Goal: Information Seeking & Learning: Learn about a topic

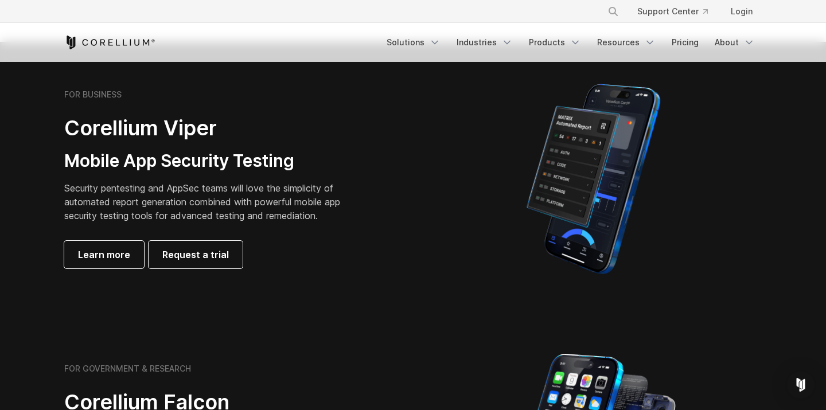
scroll to position [177, 0]
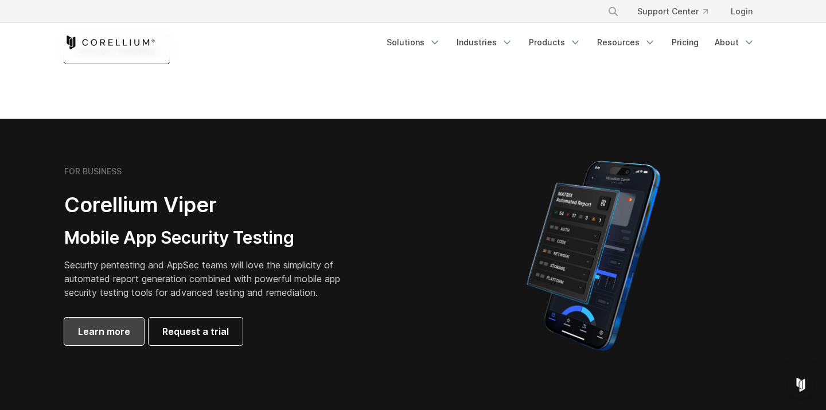
click at [96, 333] on span "Learn more" at bounding box center [104, 332] width 52 height 14
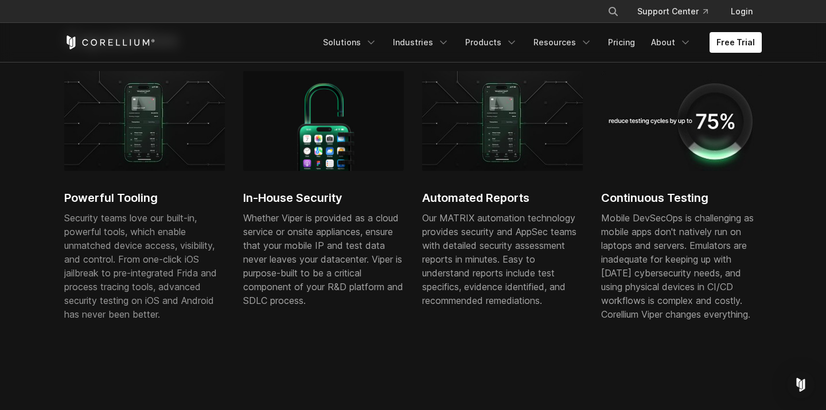
scroll to position [571, 0]
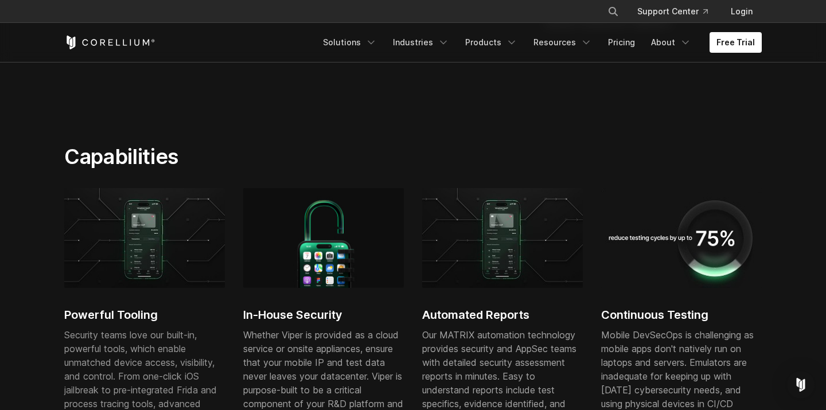
click at [304, 232] on img at bounding box center [323, 238] width 161 height 100
click at [108, 150] on h2 "Capabilities" at bounding box center [292, 156] width 457 height 25
click at [127, 232] on img at bounding box center [144, 238] width 161 height 100
click at [154, 169] on h2 "Capabilities" at bounding box center [292, 156] width 457 height 25
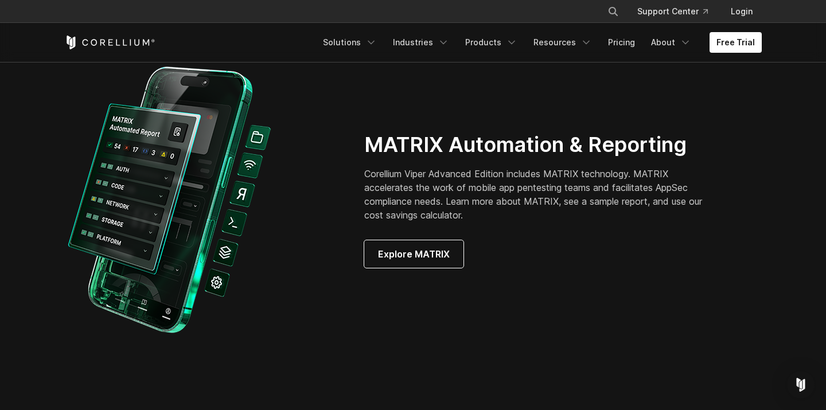
scroll to position [1075, 0]
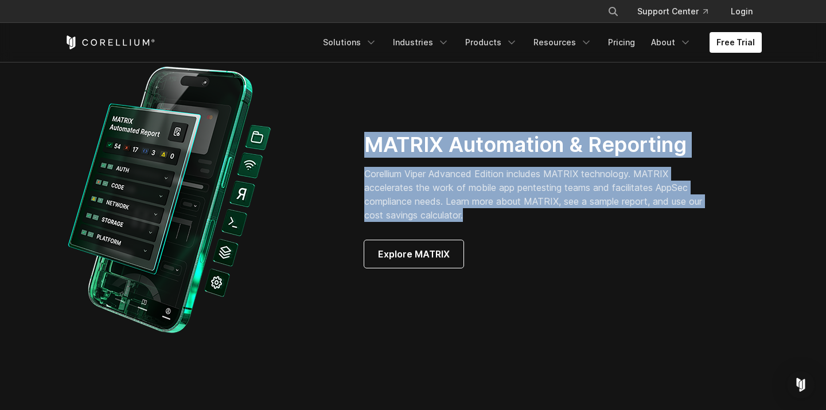
drag, startPoint x: 489, startPoint y: 215, endPoint x: 366, endPoint y: 153, distance: 137.5
click at [366, 153] on div "MATRIX Automation & Reporting Corellium Viper Advanced Edition includes MATRIX …" at bounding box center [554, 200] width 381 height 136
click at [366, 153] on h2 "MATRIX Automation & Reporting" at bounding box center [541, 145] width 354 height 26
drag, startPoint x: 366, startPoint y: 153, endPoint x: 495, endPoint y: 214, distance: 142.1
click at [495, 214] on div "MATRIX Automation & Reporting Corellium Viper Advanced Edition includes MATRIX …" at bounding box center [554, 200] width 381 height 136
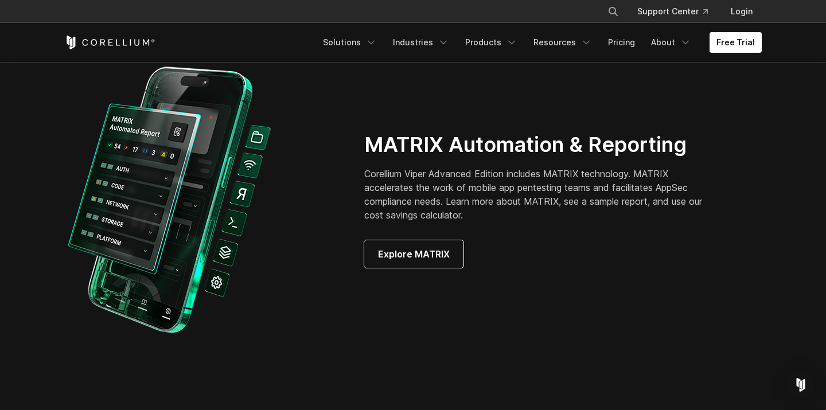
click at [503, 215] on p "Corellium Viper Advanced Edition includes MATRIX technology. MATRIX accelerates…" at bounding box center [541, 194] width 354 height 55
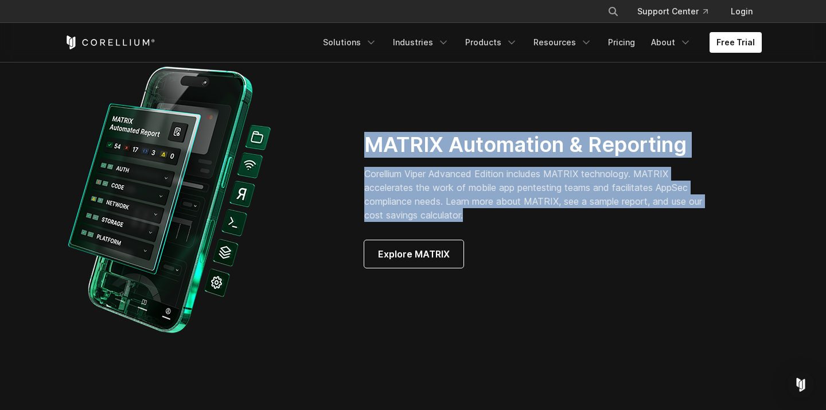
drag, startPoint x: 511, startPoint y: 217, endPoint x: 368, endPoint y: 139, distance: 162.7
click at [368, 139] on div "MATRIX Automation & Reporting Corellium Viper Advanced Edition includes MATRIX …" at bounding box center [554, 200] width 381 height 136
click at [368, 139] on h2 "MATRIX Automation & Reporting" at bounding box center [541, 145] width 354 height 26
drag, startPoint x: 366, startPoint y: 141, endPoint x: 486, endPoint y: 220, distance: 143.1
click at [486, 220] on div "MATRIX Automation & Reporting Corellium Viper Advanced Edition includes MATRIX …" at bounding box center [554, 200] width 381 height 136
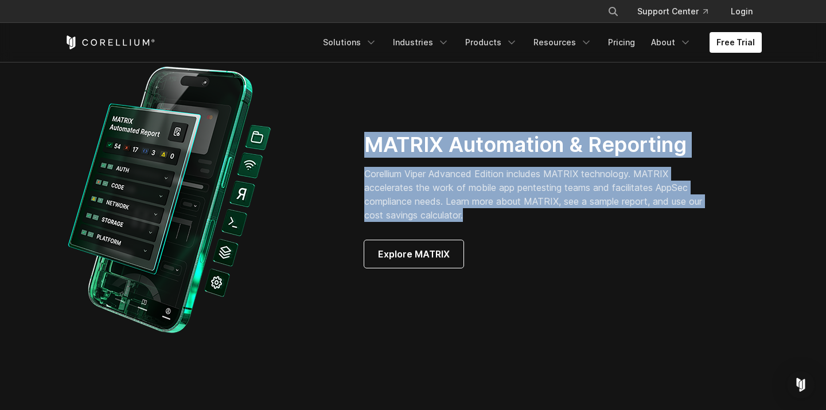
click at [498, 220] on p "Corellium Viper Advanced Edition includes MATRIX technology. MATRIX accelerates…" at bounding box center [541, 194] width 354 height 55
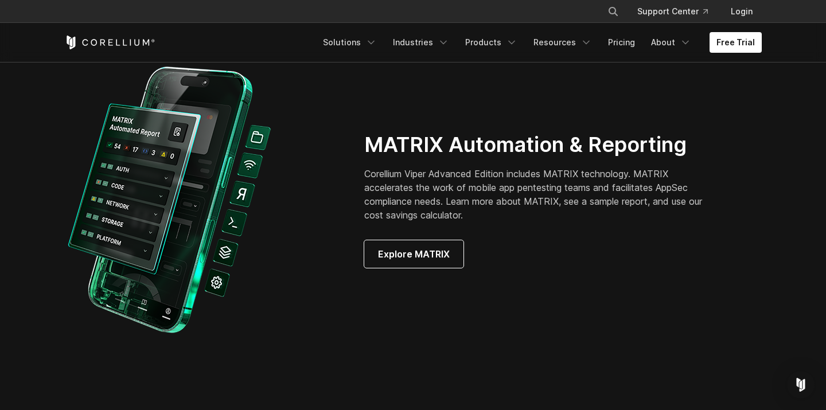
click at [267, 1] on div "× Search our site... Support Center Login" at bounding box center [412, 11] width 697 height 21
